Goal: Task Accomplishment & Management: Use online tool/utility

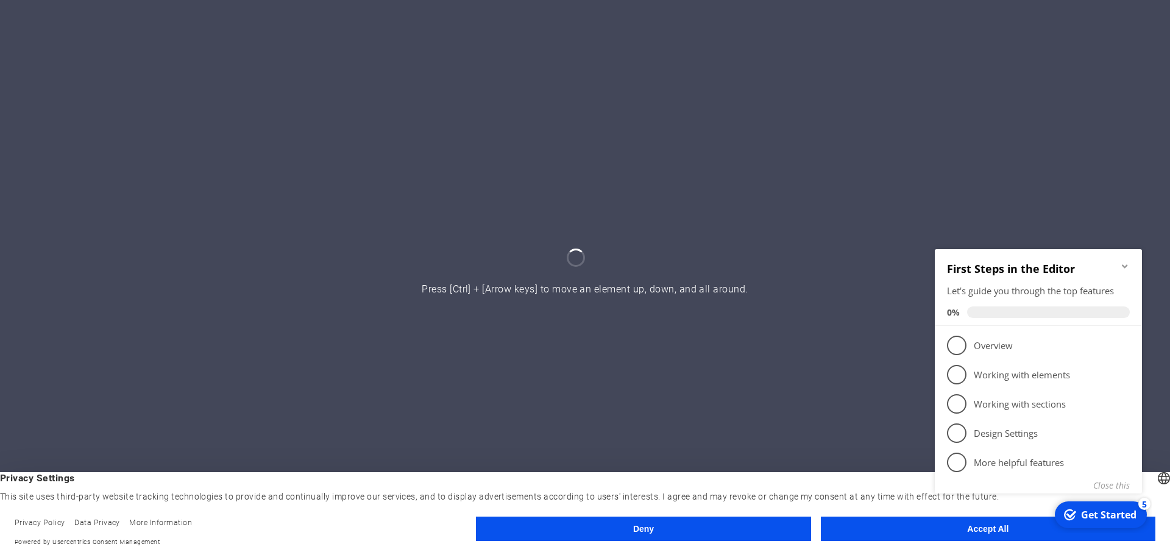
click at [1122, 268] on icon "Minimize checklist" at bounding box center [1125, 266] width 10 height 10
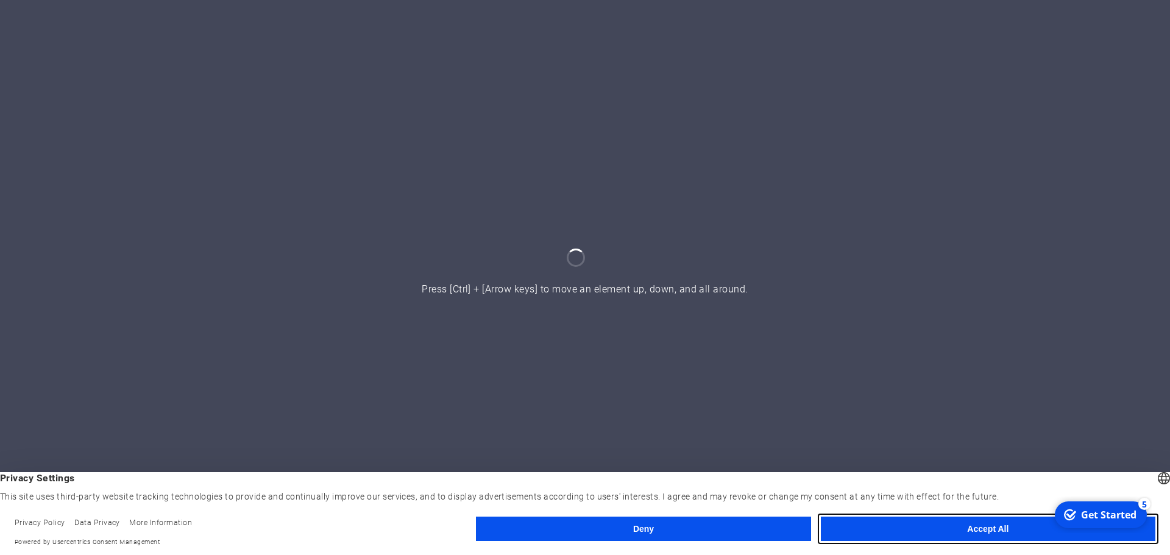
click at [896, 531] on button "Accept All" at bounding box center [988, 529] width 334 height 24
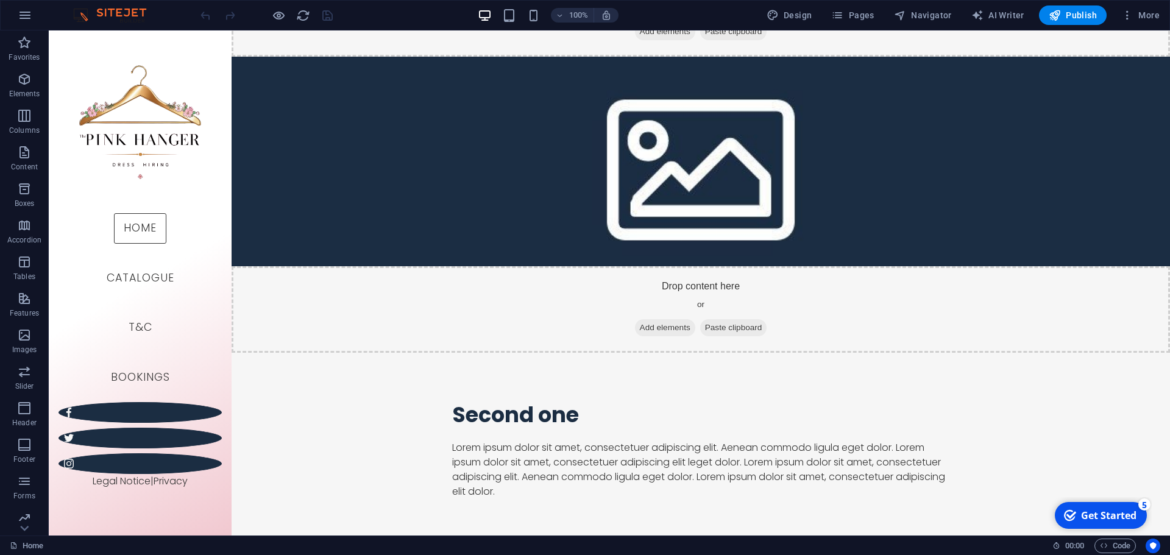
scroll to position [1762, 0]
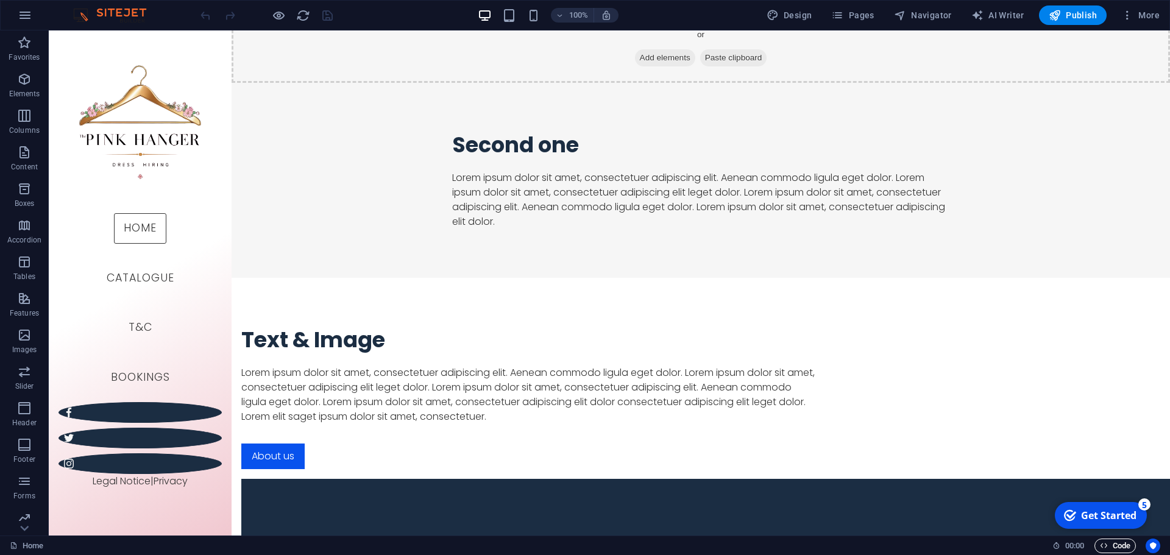
click at [1098, 544] on button "Code" at bounding box center [1114, 546] width 41 height 15
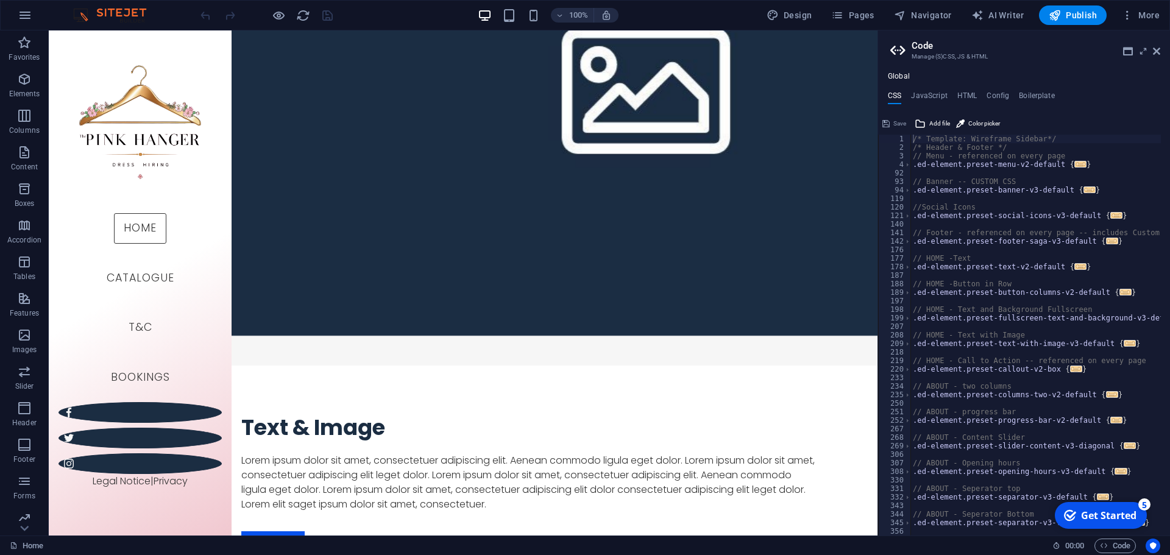
click at [929, 90] on div "Global CSS JavaScript HTML Config Boilerplate /* Template: Wireframe Sidebar*/ …" at bounding box center [1024, 304] width 292 height 464
click at [932, 91] on h4 "JavaScript" at bounding box center [929, 97] width 36 height 13
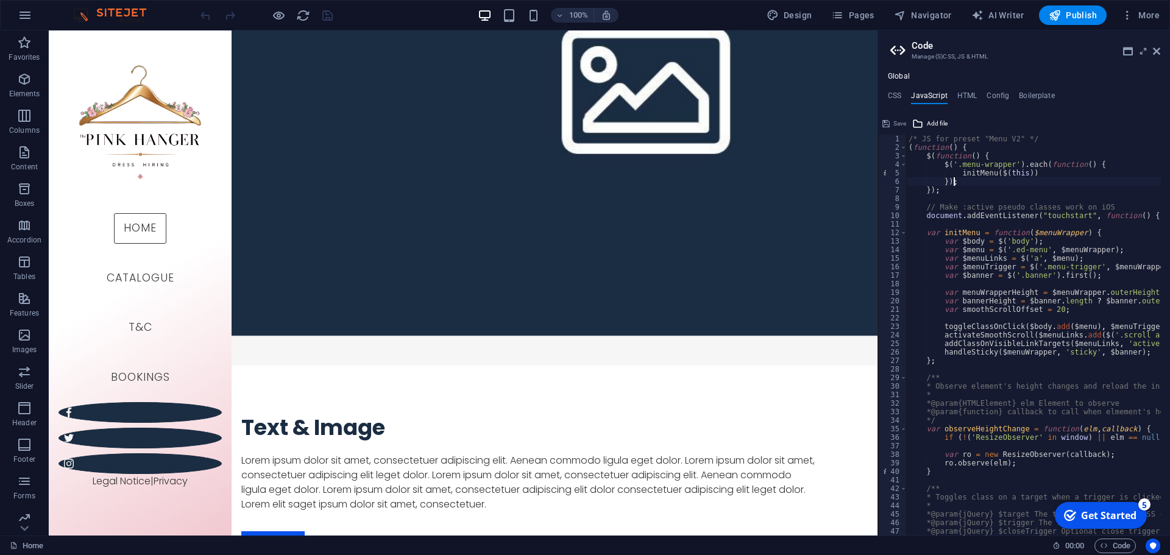
click at [967, 182] on div "/* JS for preset "Menu V2" */ ( function ( ) { $ ( function ( ) { $ ( '.menu-wr…" at bounding box center [1185, 339] width 559 height 409
type textarea "/* End JS for preset "Horizontal form V3" */"
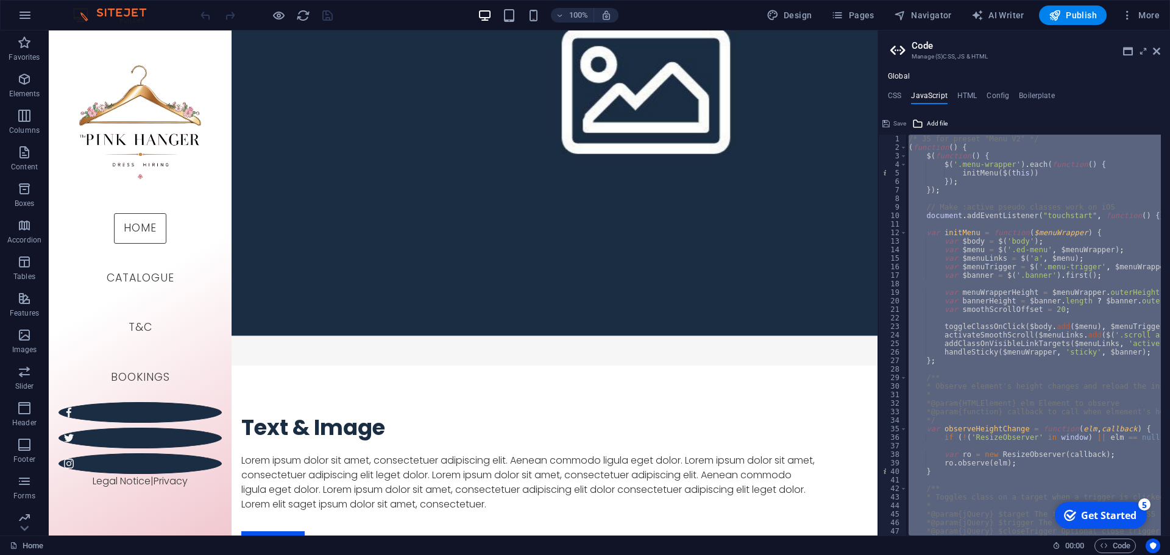
click at [964, 88] on div "Global CSS JavaScript HTML Config Boilerplate /* Template: Wireframe Sidebar*/ …" at bounding box center [1024, 304] width 292 height 464
click at [970, 95] on h4 "HTML" at bounding box center [967, 97] width 20 height 13
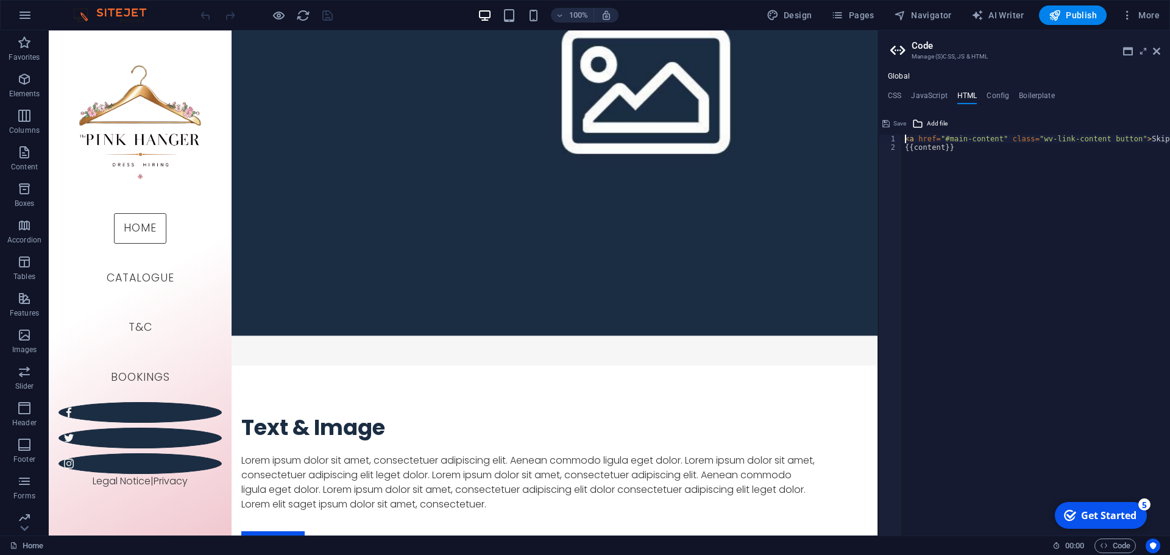
click at [999, 194] on div "< a href = "#main-content" class = "wv-link-content button" > Skip to main cont…" at bounding box center [1066, 339] width 329 height 409
type textarea "<a href="#main-content" class="wv-link-content button">Skip to main content</a>…"
paste textarea
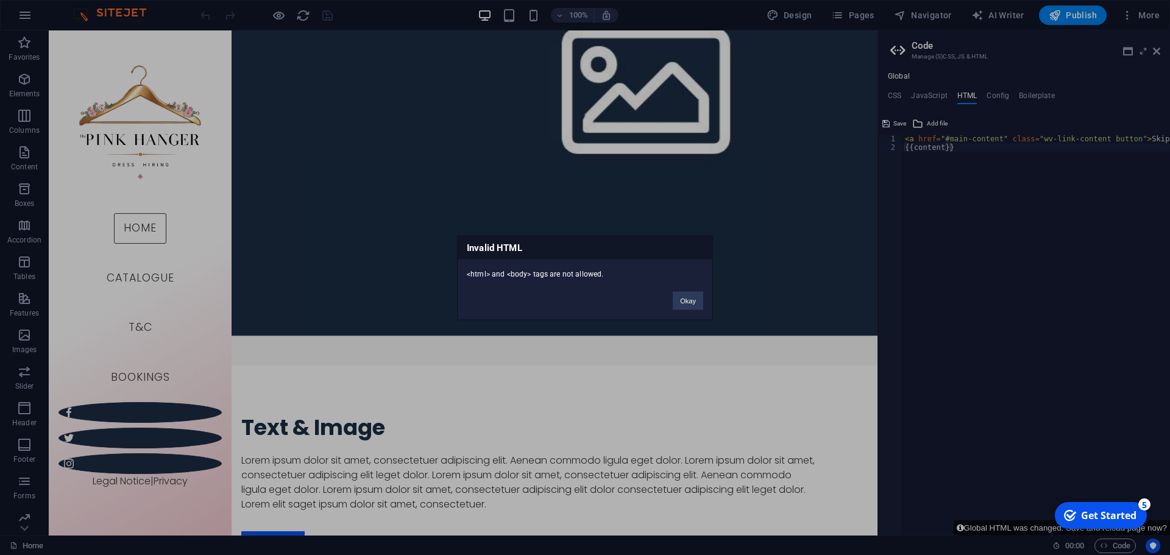
drag, startPoint x: 562, startPoint y: 271, endPoint x: 454, endPoint y: 264, distance: 108.6
click at [454, 264] on div "Invalid HTML <html> and <body> tags are not allowed. Okay" at bounding box center [585, 277] width 1170 height 555
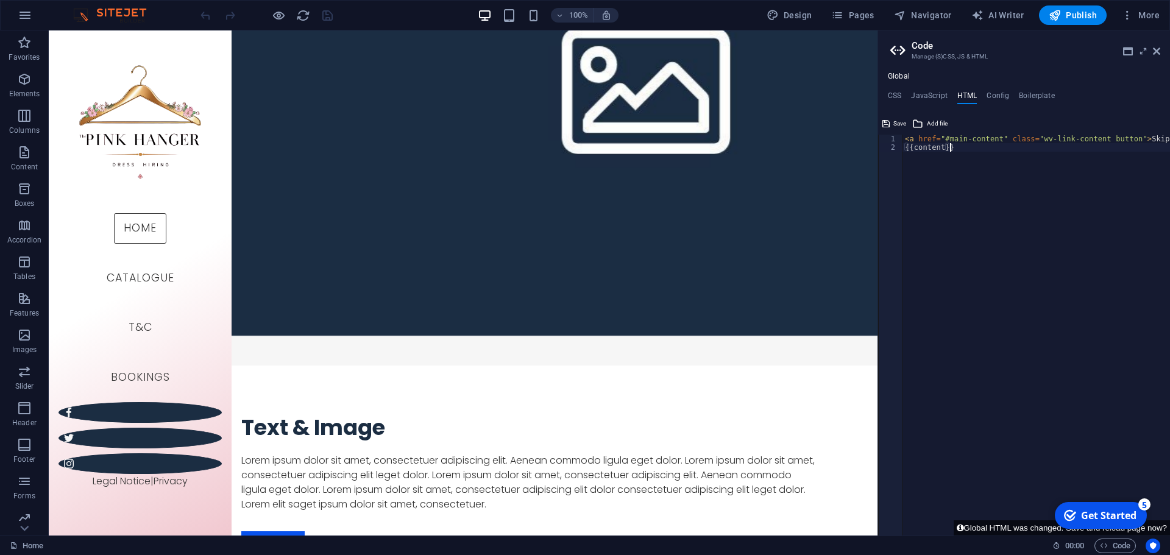
click at [992, 177] on div "< a href = "#main-content" class = "wv-link-content button" > Skip to main cont…" at bounding box center [1066, 339] width 329 height 409
type textarea "<a href="#main-content" class="wv-link-content button">Skip to main content</a>…"
paste textarea
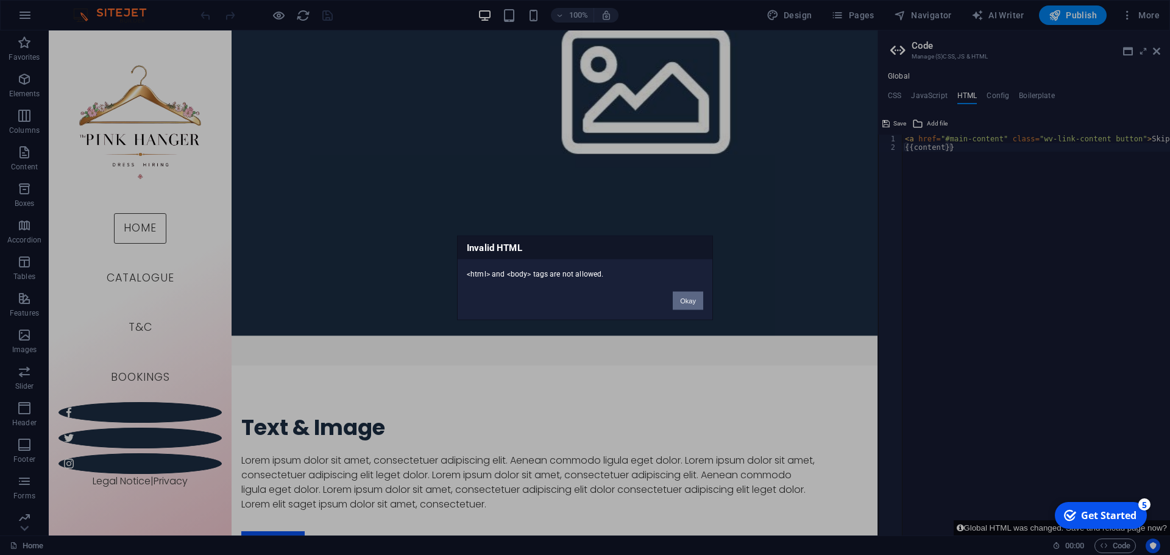
click at [695, 293] on button "Okay" at bounding box center [688, 300] width 30 height 18
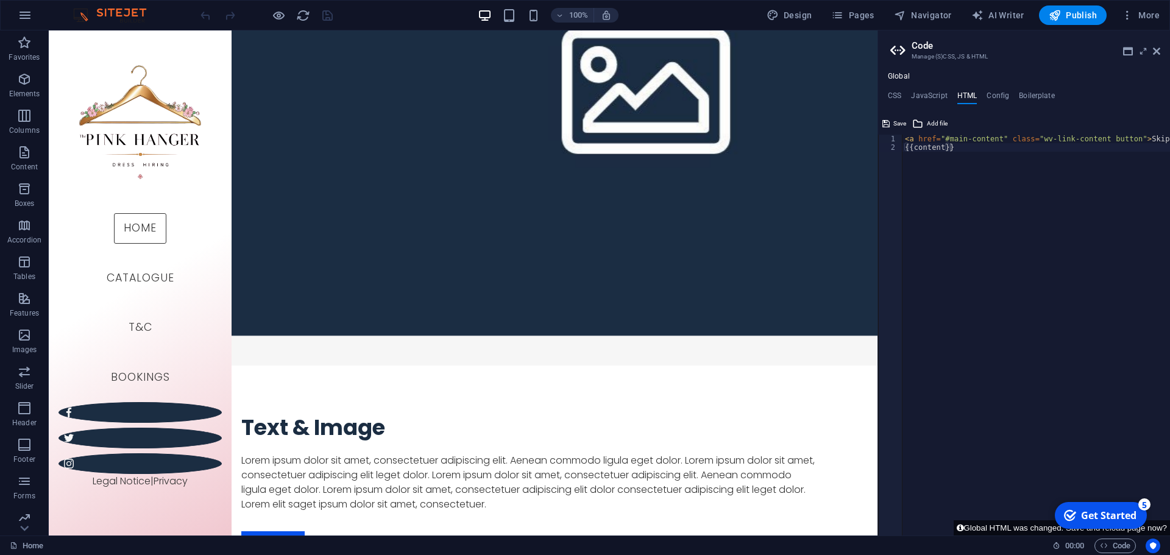
drag, startPoint x: 1025, startPoint y: 93, endPoint x: 1014, endPoint y: 96, distance: 11.8
click at [1025, 93] on h4 "Boilerplate" at bounding box center [1037, 97] width 36 height 13
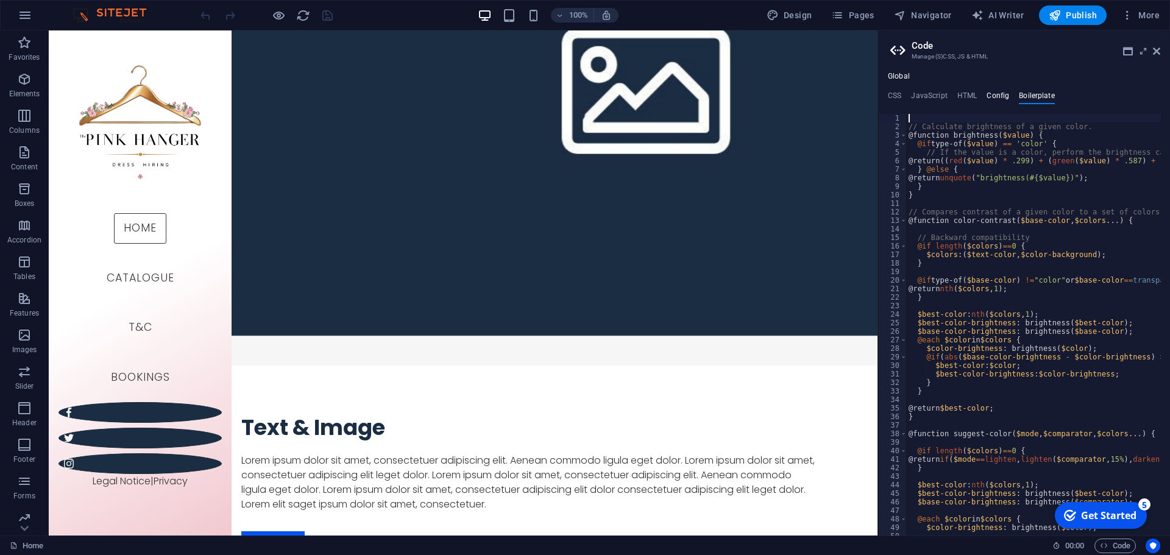
click at [994, 96] on h4 "Config" at bounding box center [997, 97] width 23 height 13
type textarea "$color-background: #ffffff;"
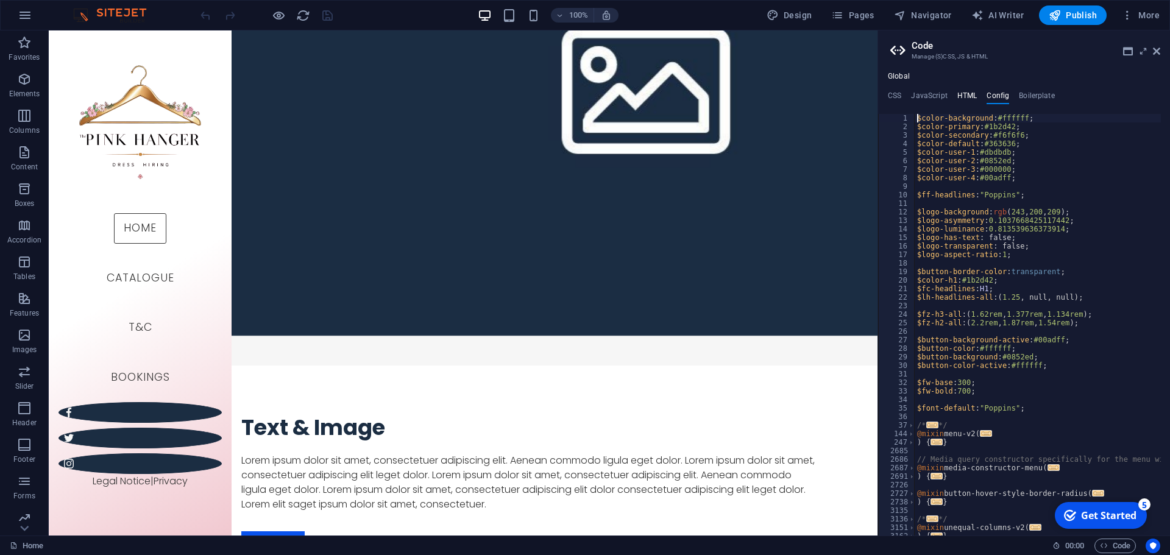
click at [963, 93] on h4 "HTML" at bounding box center [967, 97] width 20 height 13
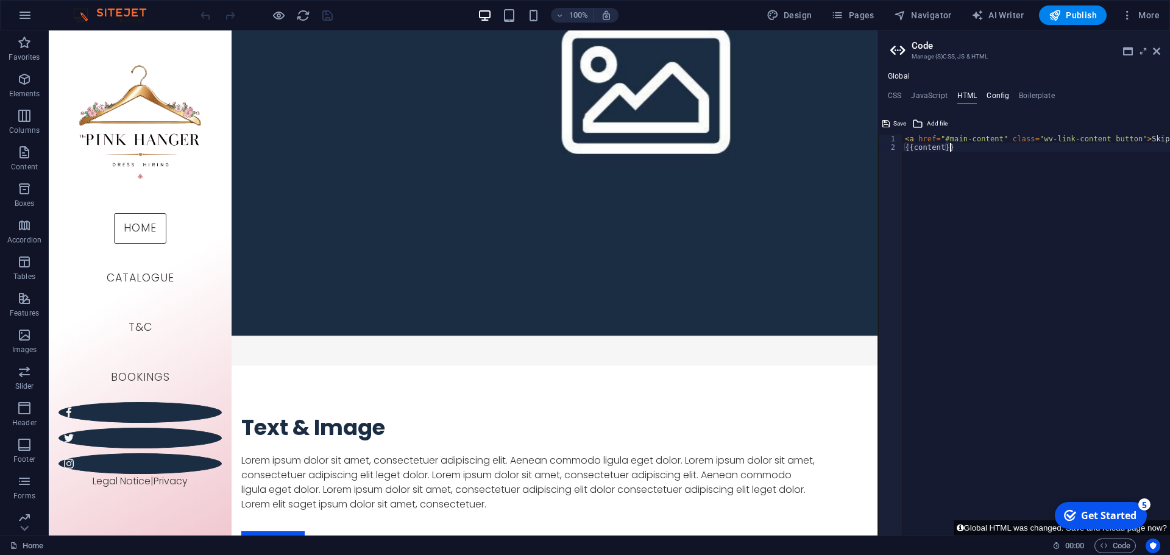
click at [988, 93] on h4 "Config" at bounding box center [997, 97] width 23 height 13
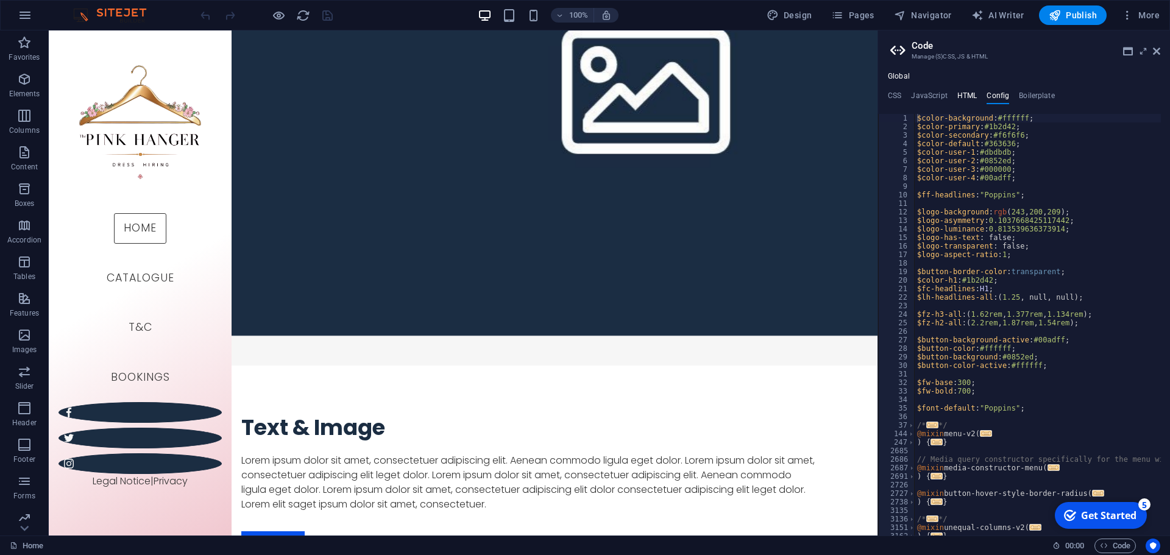
click at [966, 92] on h4 "HTML" at bounding box center [967, 97] width 20 height 13
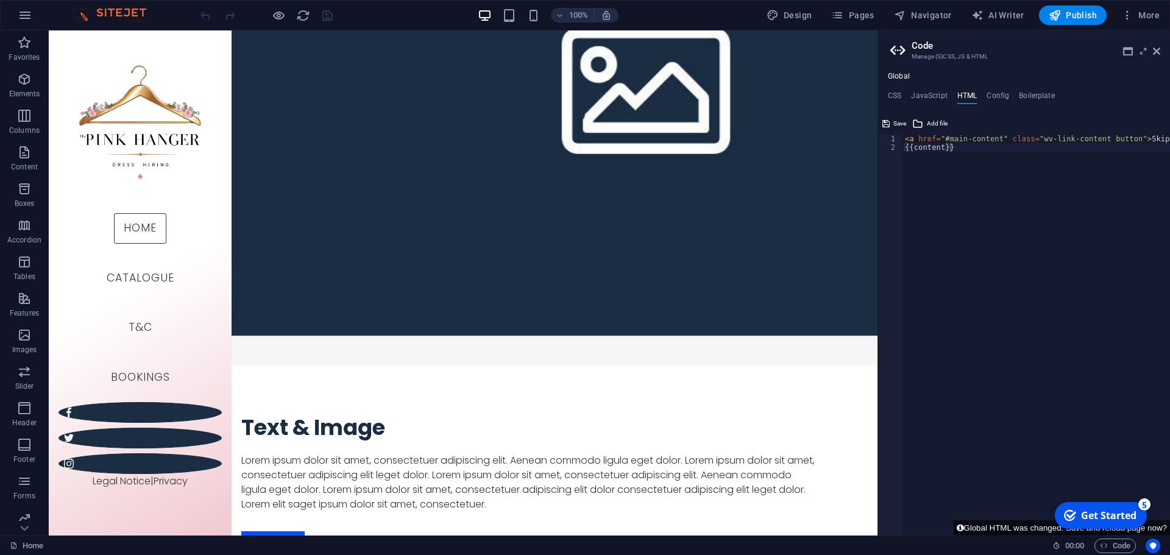
click at [944, 282] on div "< a href = "#main-content" class = "wv-link-content button" > Skip to main cont…" at bounding box center [1066, 339] width 329 height 409
type textarea "<a href="#main-content" class="wv-link-content button">Skip to main content</a>…"
paste textarea
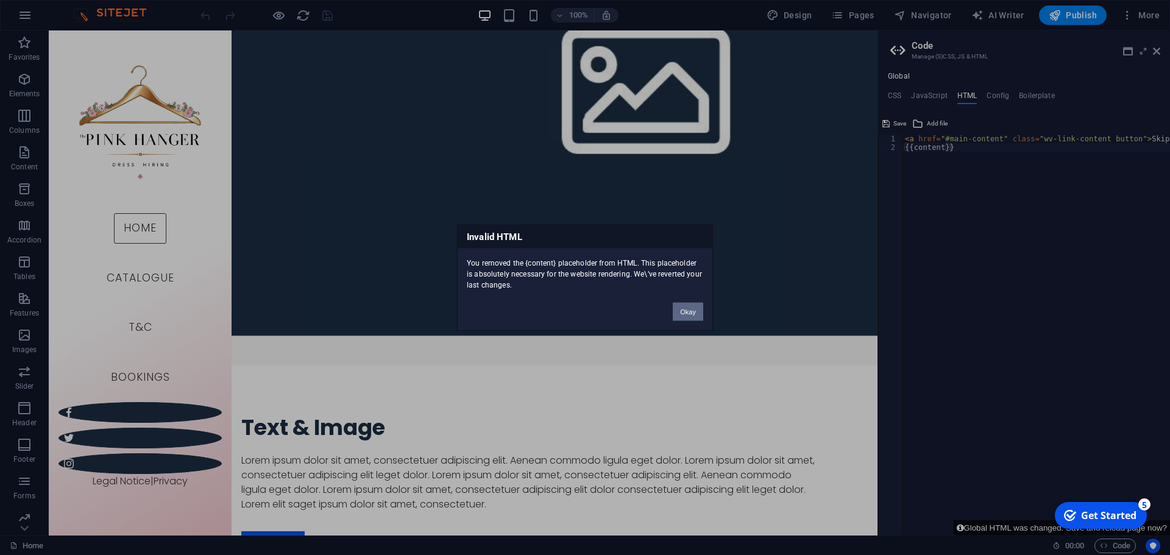
click at [695, 312] on button "Okay" at bounding box center [688, 311] width 30 height 18
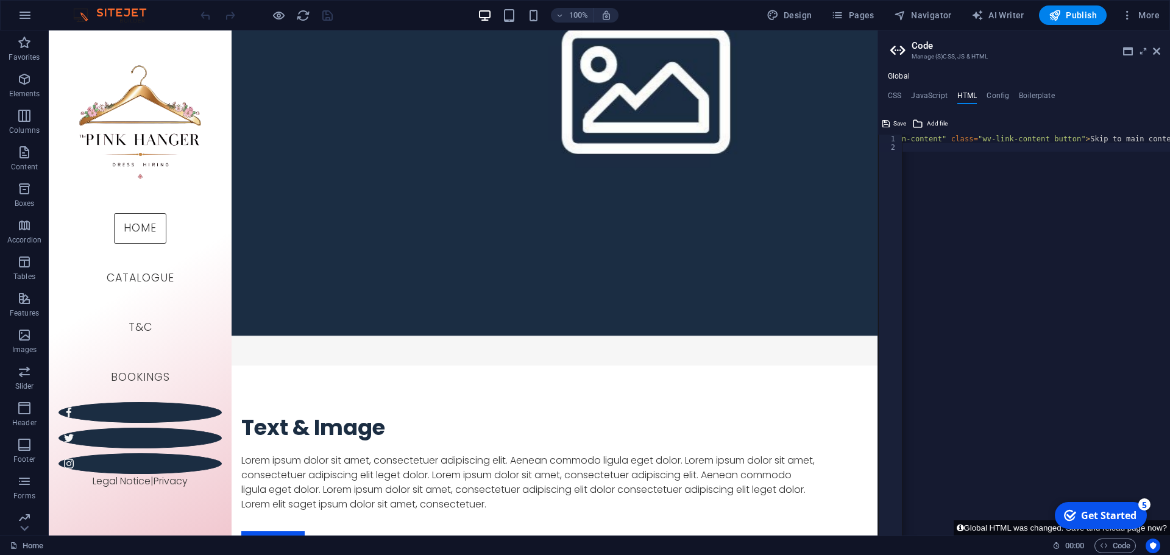
scroll to position [0, 0]
click at [933, 94] on h4 "JavaScript" at bounding box center [929, 97] width 36 height 13
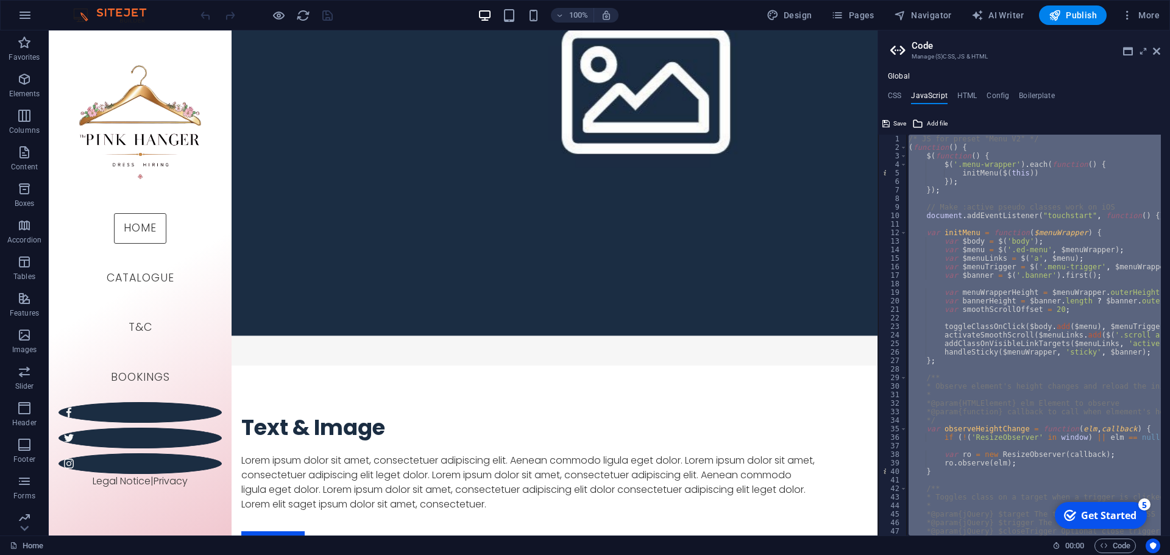
click at [1028, 266] on div "/* JS for preset "Menu V2" */ ( function ( ) { $ ( function ( ) { $ ( '.menu-wr…" at bounding box center [1033, 335] width 255 height 401
type textarea "var $menuTrigger = $('.menu-trigger', $menuWrapper);"
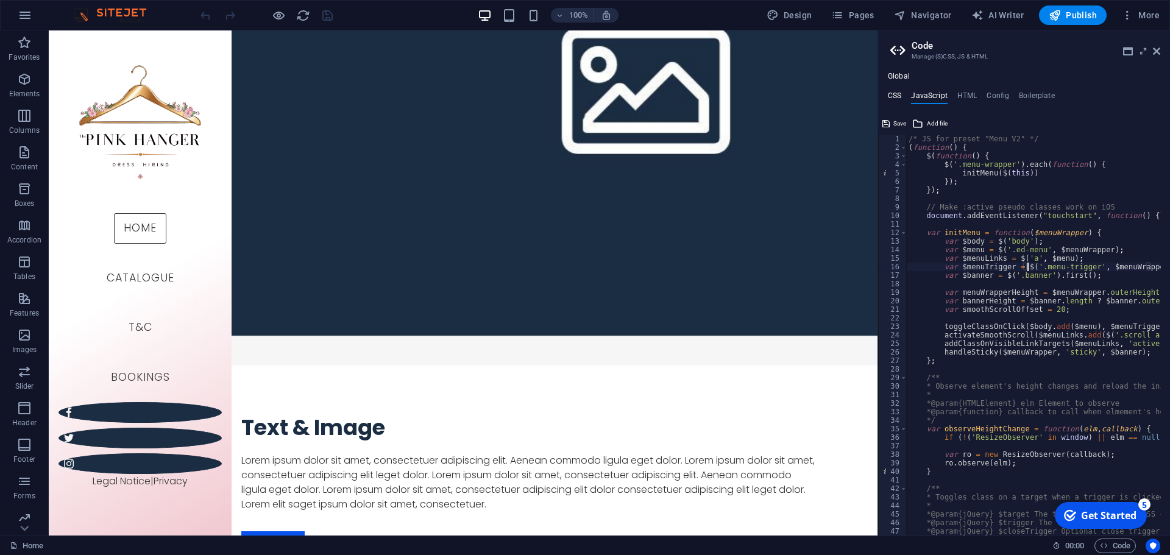
click at [900, 92] on h4 "CSS" at bounding box center [894, 97] width 13 height 13
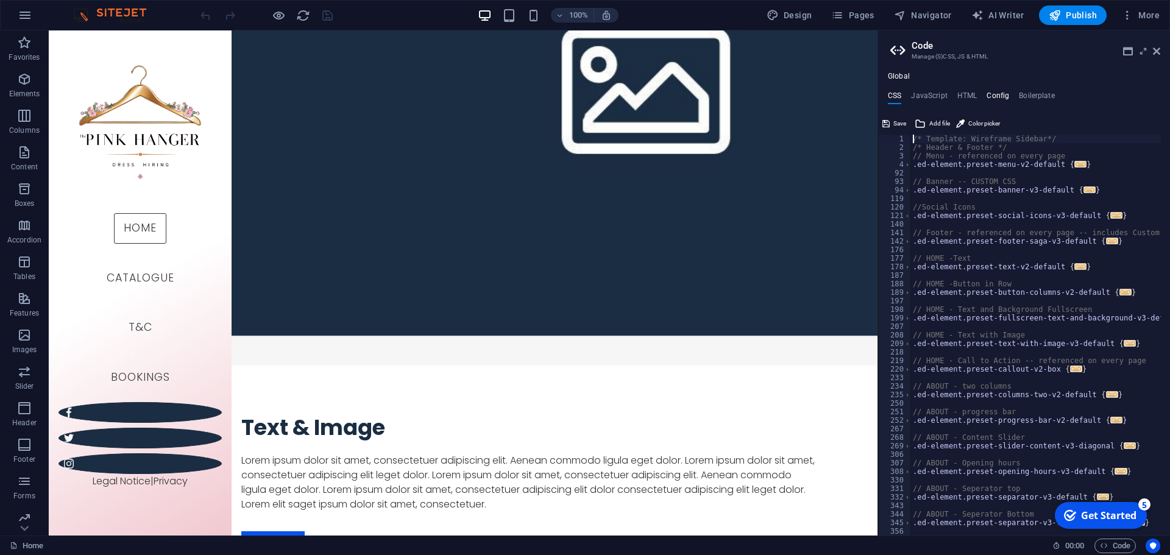
click at [996, 94] on h4 "Config" at bounding box center [997, 97] width 23 height 13
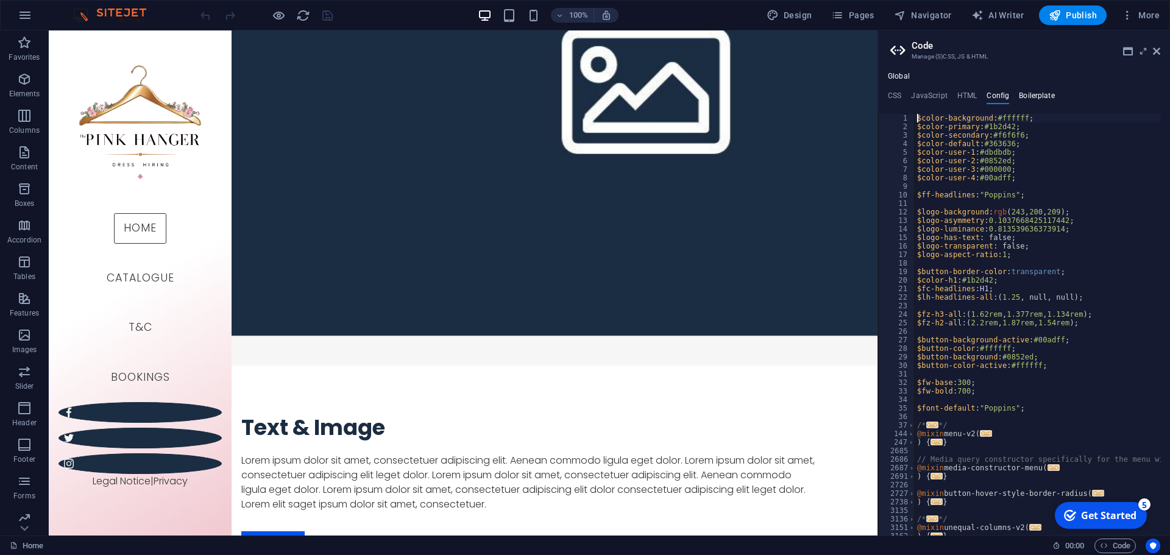
click at [1050, 92] on h4 "Boilerplate" at bounding box center [1037, 97] width 36 height 13
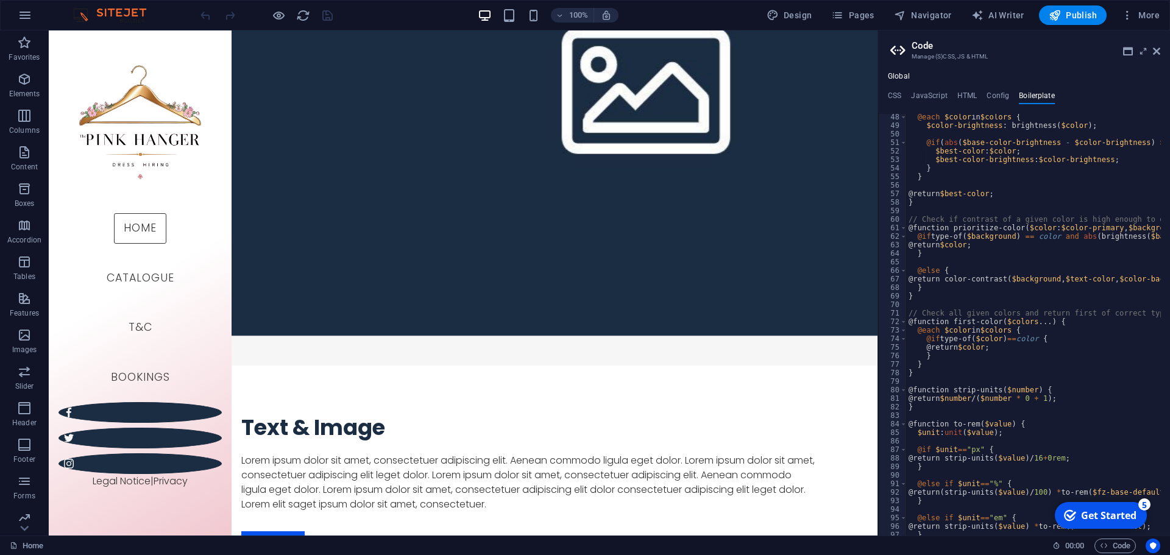
scroll to position [311, 0]
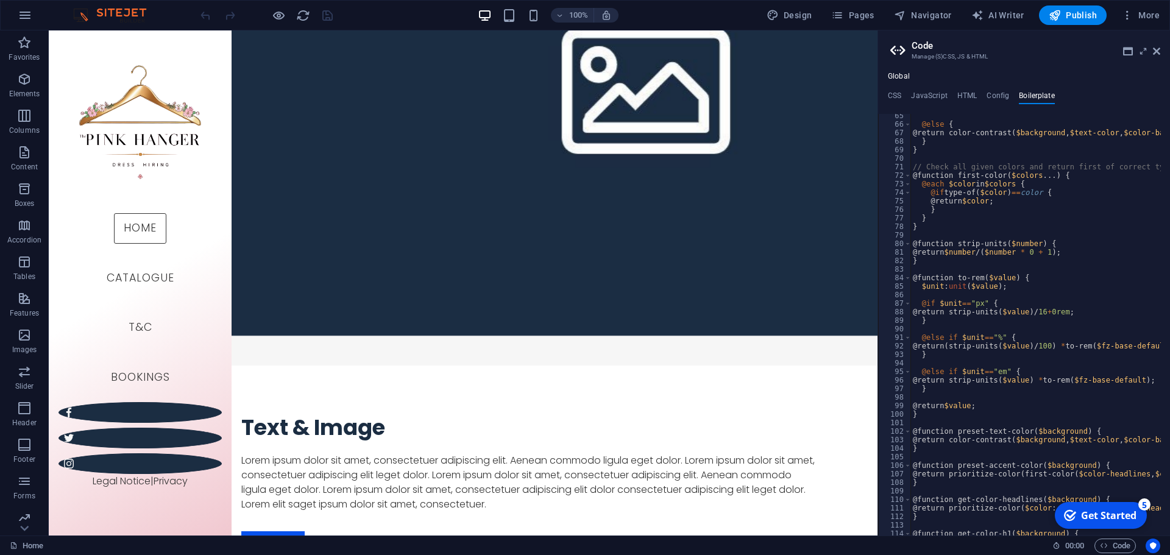
click at [1165, 49] on aside "Code Manage (S)CSS, JS & HTML Global CSS JavaScript HTML Config Boilerplate /* …" at bounding box center [1023, 282] width 292 height 505
click at [1162, 44] on aside "Code Manage (S)CSS, JS & HTML Global CSS JavaScript HTML Config Boilerplate /* …" at bounding box center [1023, 282] width 292 height 505
click at [1156, 52] on icon at bounding box center [1156, 51] width 7 height 10
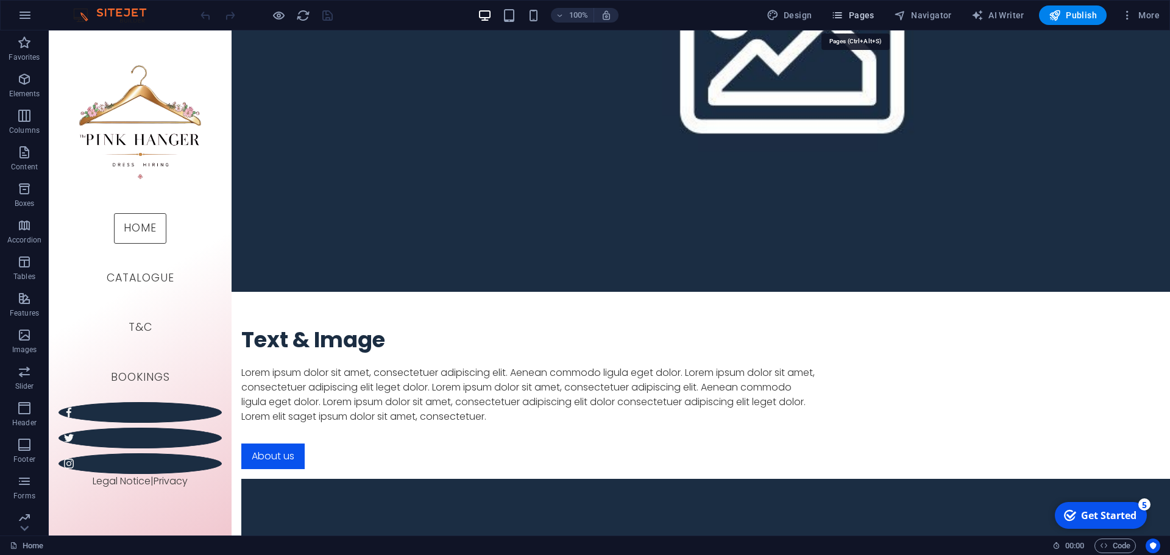
click at [861, 12] on span "Pages" at bounding box center [852, 15] width 43 height 12
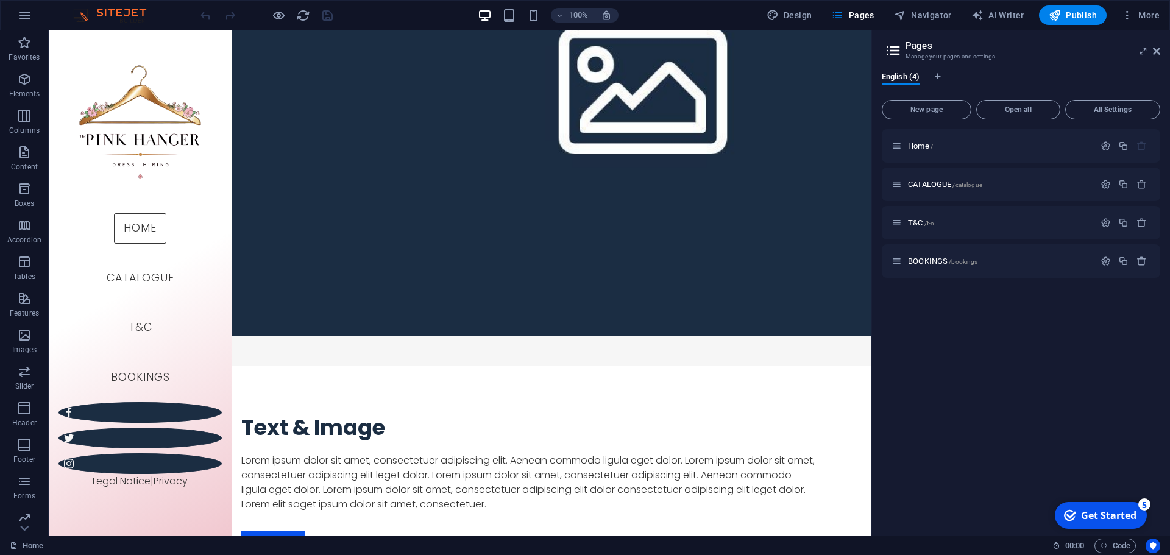
click at [1162, 51] on aside "Pages Manage your pages and settings English (4) New page Open all All Settings…" at bounding box center [1020, 282] width 299 height 505
drag, startPoint x: 1158, startPoint y: 48, endPoint x: 1095, endPoint y: 18, distance: 69.8
click at [1158, 48] on icon at bounding box center [1156, 51] width 7 height 10
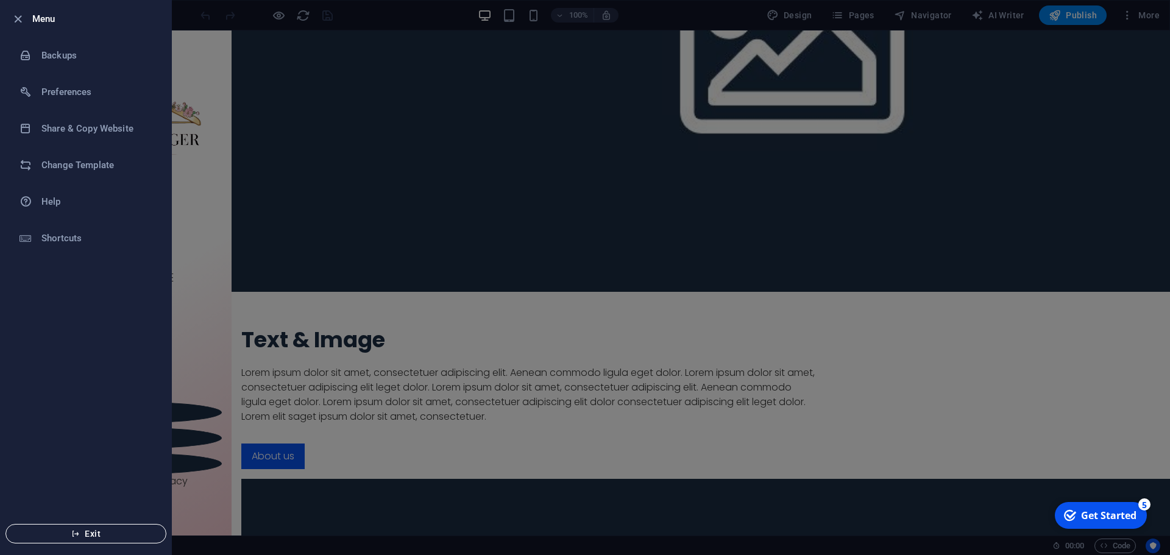
click at [105, 535] on span "Exit" at bounding box center [86, 534] width 140 height 10
